Goal: Task Accomplishment & Management: Complete application form

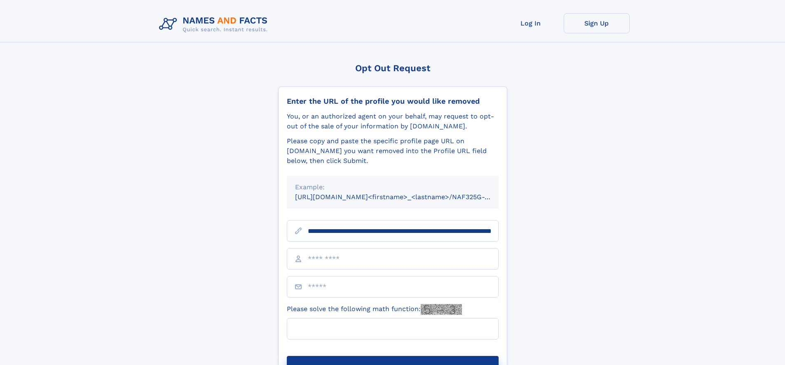
scroll to position [0, 94]
type input "**********"
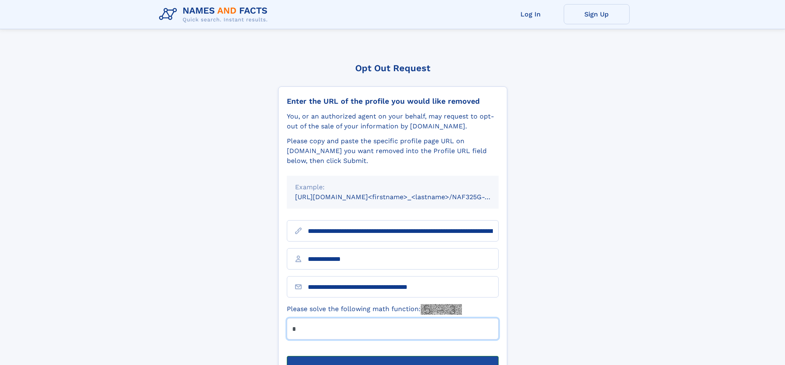
type input "*"
click at [392, 356] on button "Submit Opt Out Request" at bounding box center [393, 369] width 212 height 26
